Goal: Check status

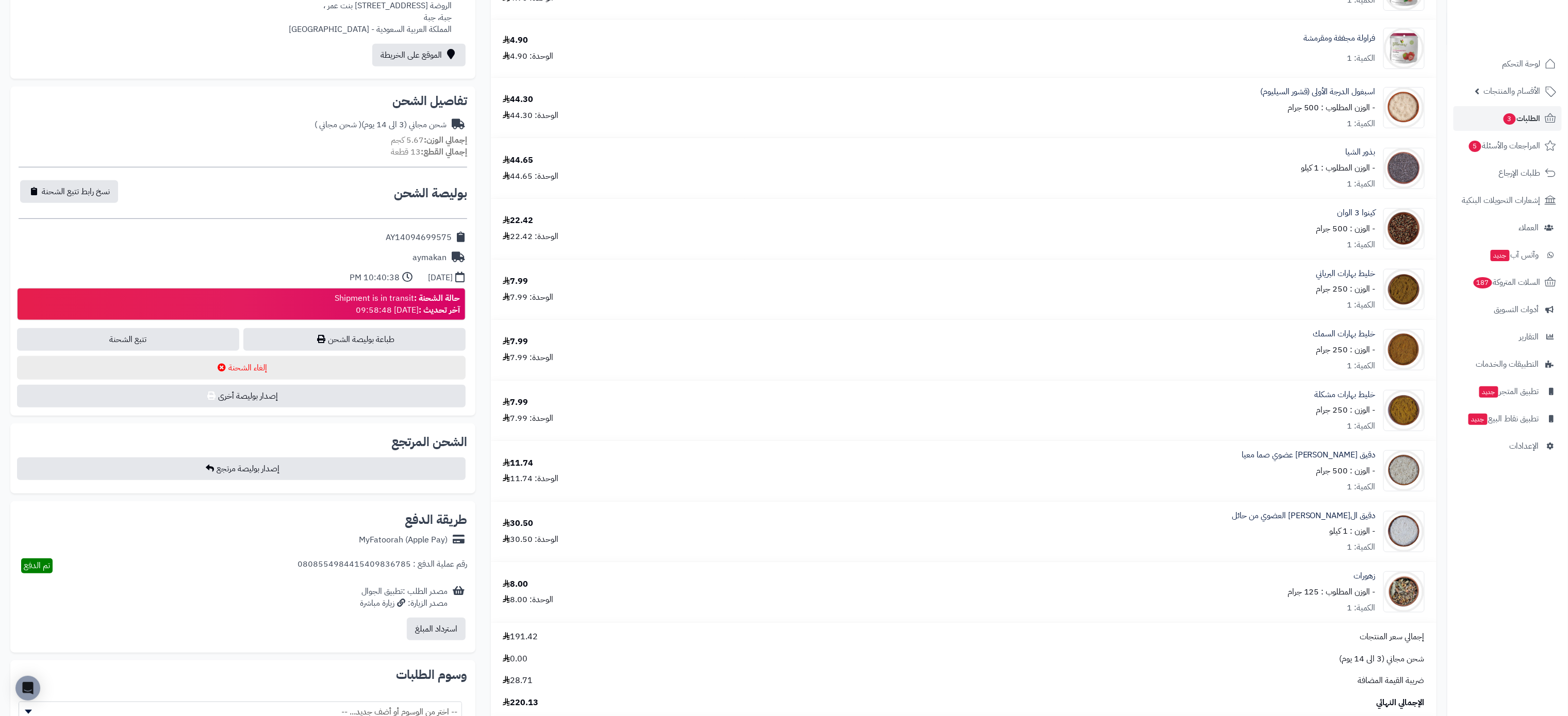
scroll to position [319, 0]
click at [1512, 112] on span "الطلبات 3" at bounding box center [1521, 118] width 38 height 14
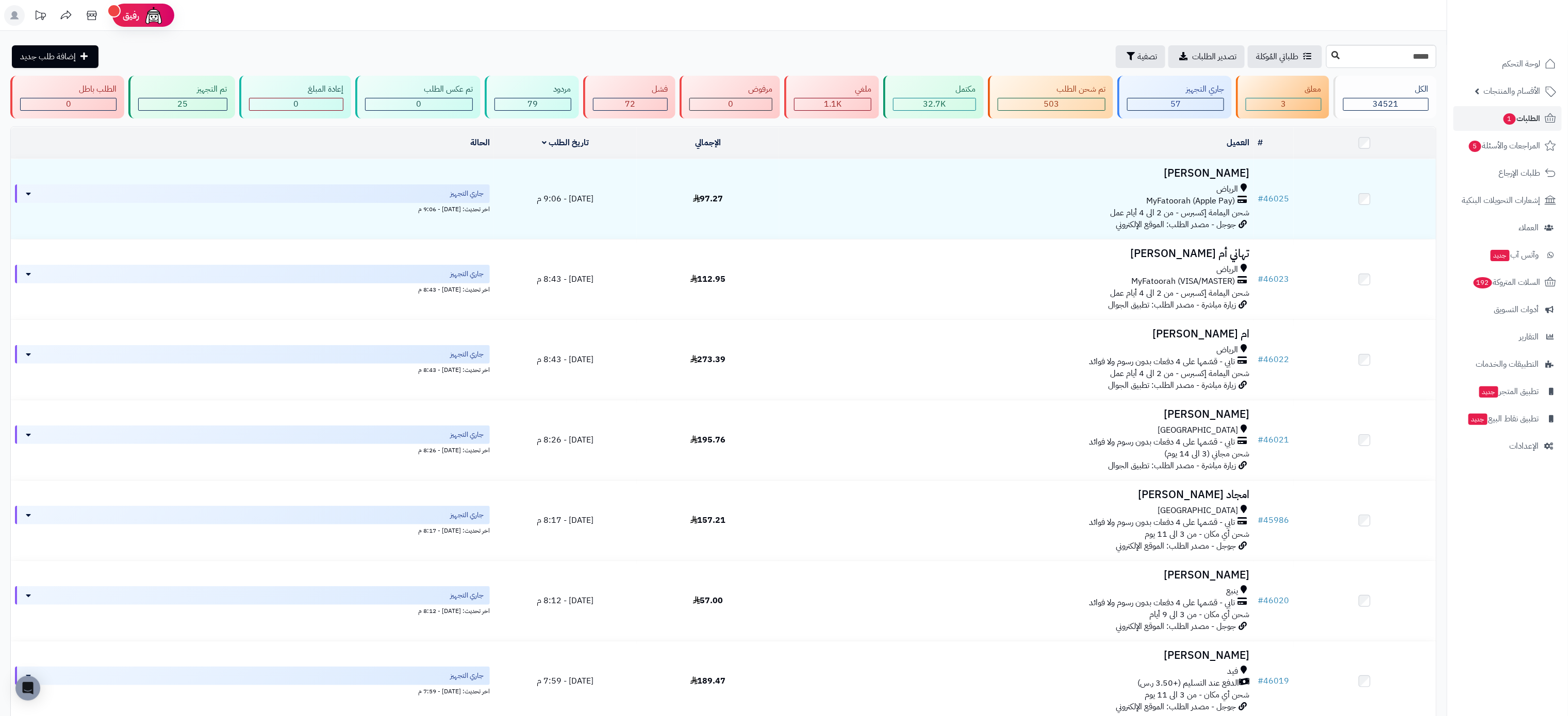
type input "*****"
click at [1332, 59] on icon at bounding box center [1336, 55] width 8 height 8
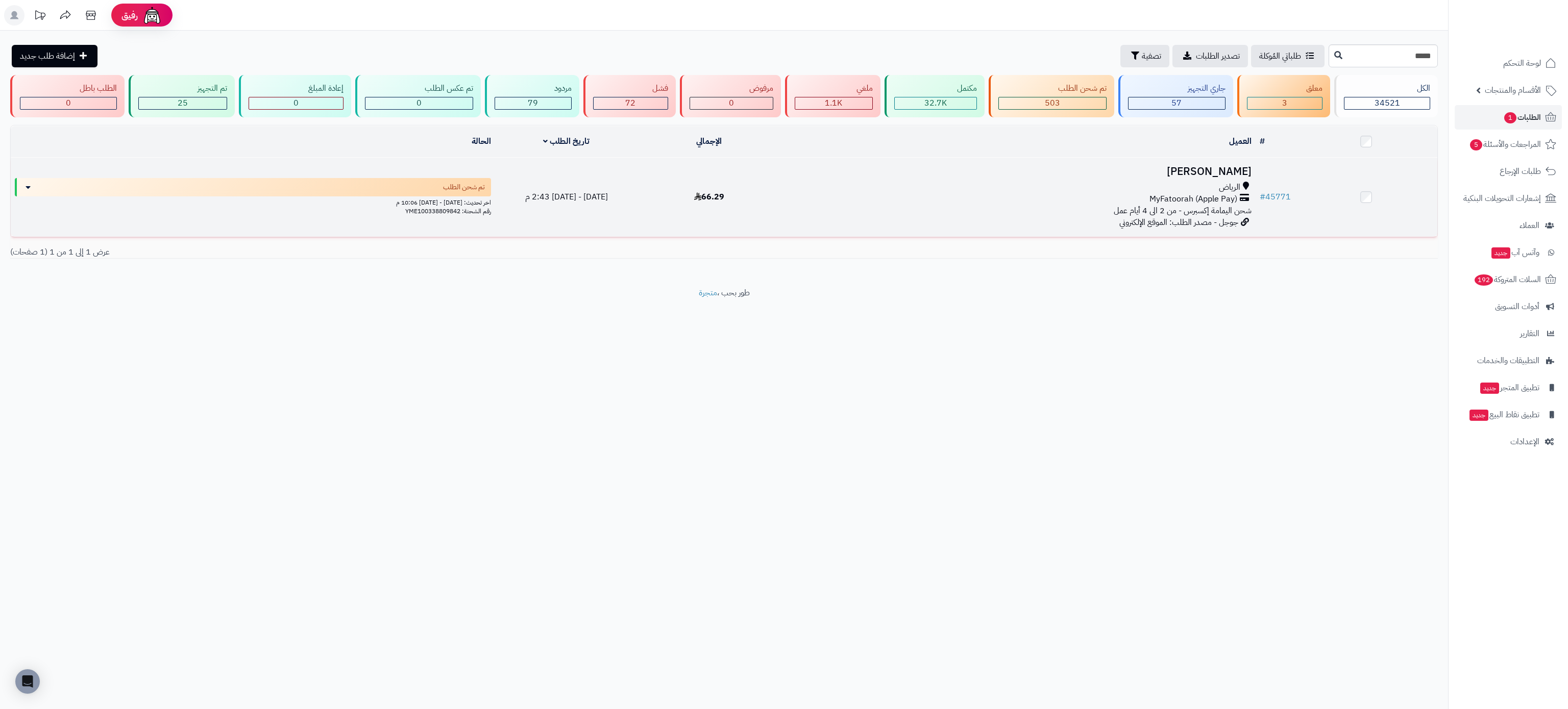
click at [1188, 178] on h3 "[PERSON_NAME]" at bounding box center [1018, 171] width 467 height 12
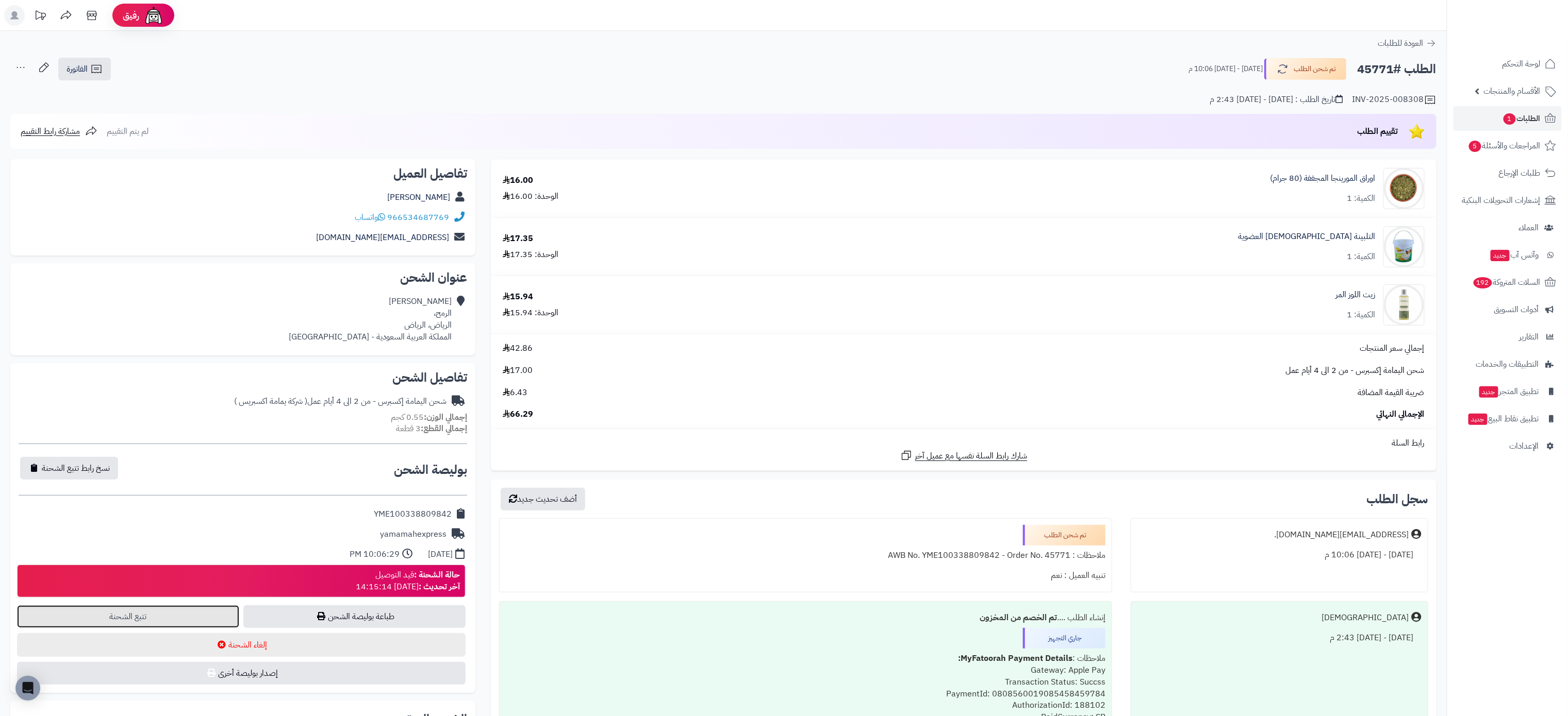
click at [118, 616] on link "تتبع الشحنة" at bounding box center [128, 617] width 222 height 23
